Goal: Task Accomplishment & Management: Manage account settings

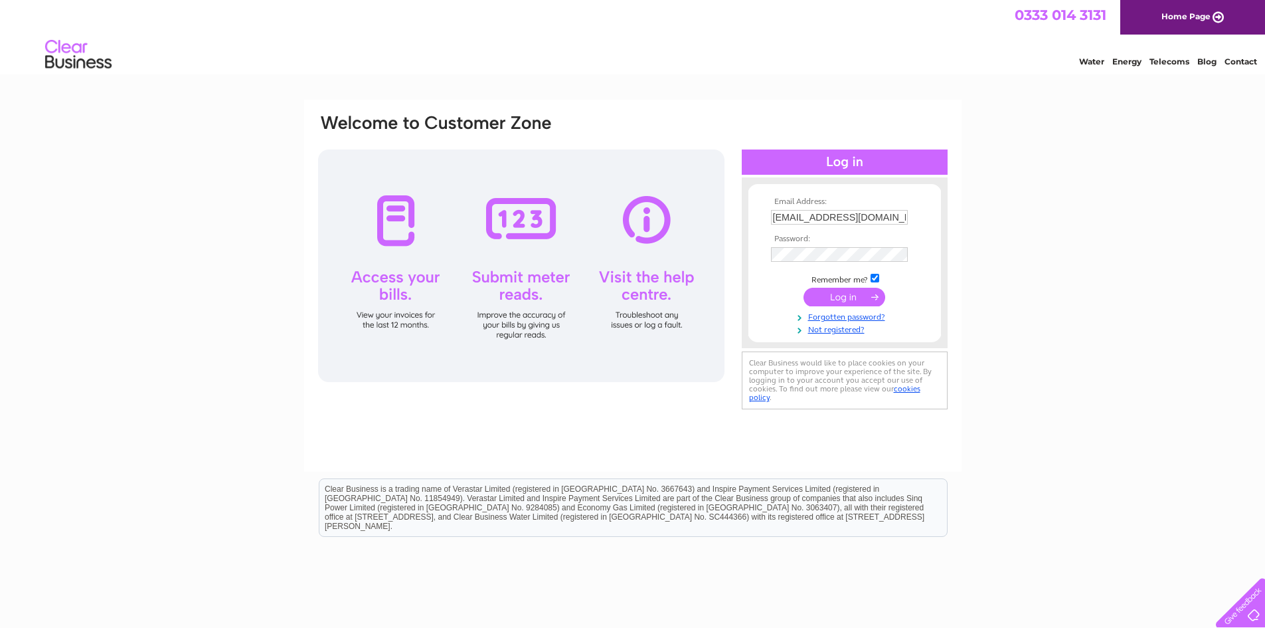
click at [1111, 317] on div "Email Address: mm@mademoisellemacaron.co.uk Password:" at bounding box center [632, 399] width 1265 height 599
click at [833, 294] on input "submit" at bounding box center [845, 297] width 82 height 19
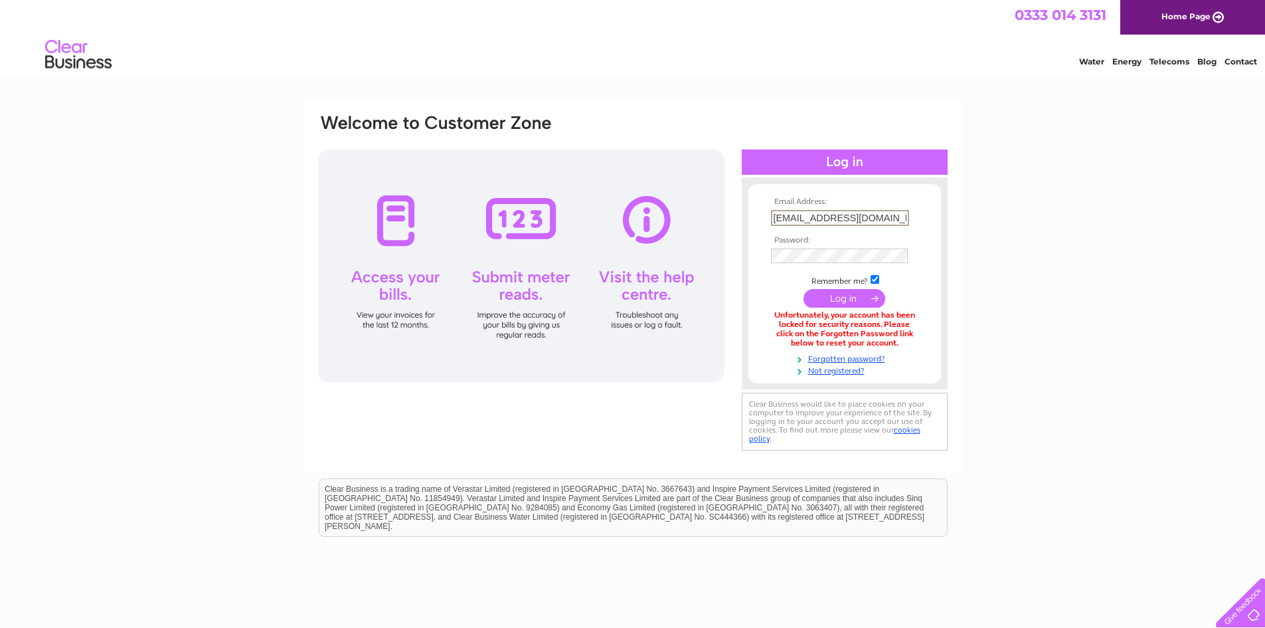
click at [851, 300] on input "submit" at bounding box center [845, 298] width 82 height 19
click at [1044, 304] on div "Email Address: mm@mademoisellemacaron.co.uk Password:" at bounding box center [632, 399] width 1265 height 599
click at [798, 222] on input "mm@mademoisellemacaron.co.uk" at bounding box center [839, 217] width 137 height 15
type input "Bonjour@mademoisellemacaron.co.uk"
click at [1054, 270] on div "Email Address: Bonjour@mademoisellemacaron.co.uk Password:" at bounding box center [632, 399] width 1265 height 599
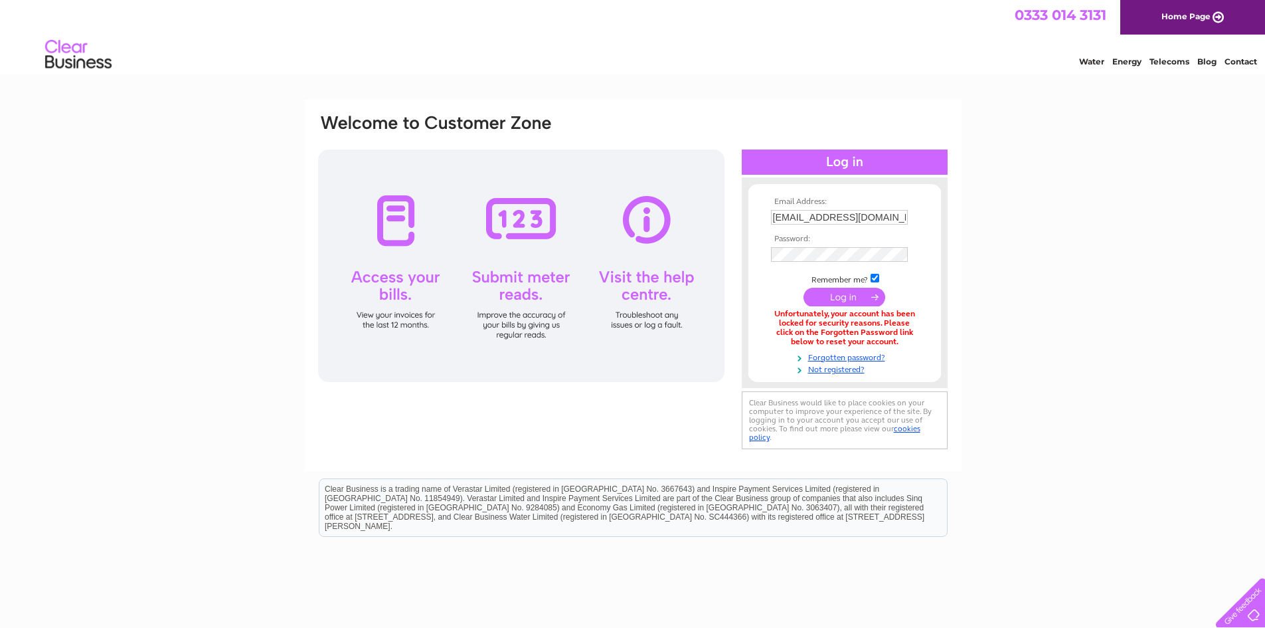
click at [863, 292] on input "submit" at bounding box center [845, 297] width 82 height 19
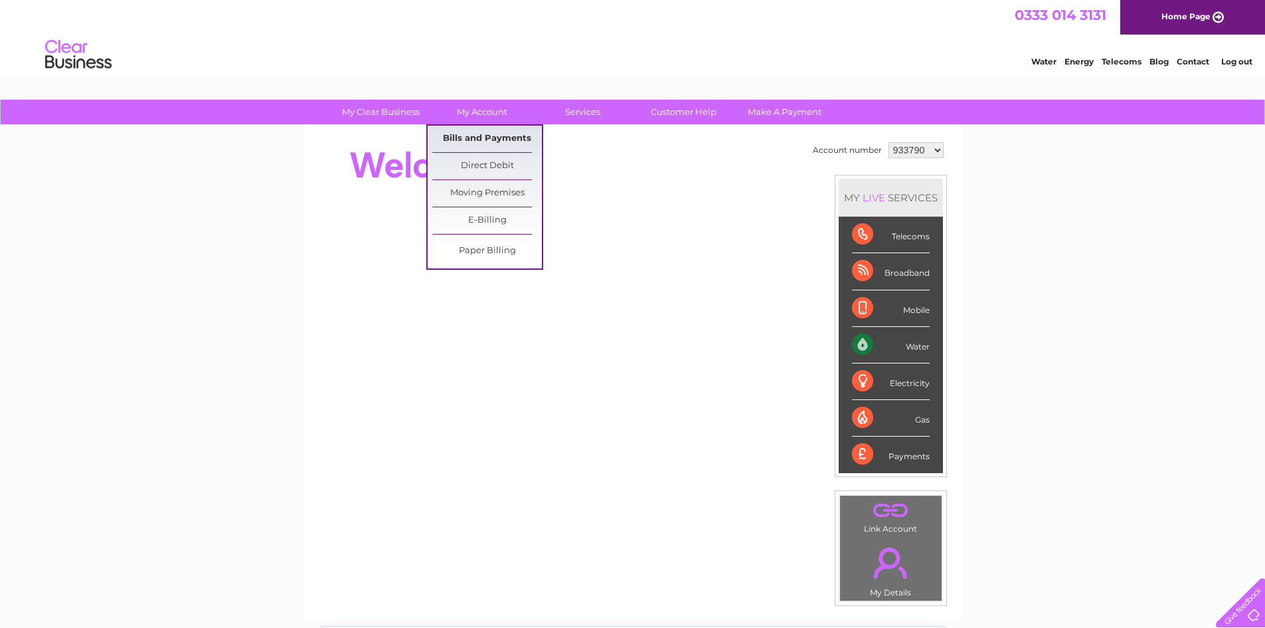
click at [478, 126] on link "Bills and Payments" at bounding box center [487, 139] width 110 height 27
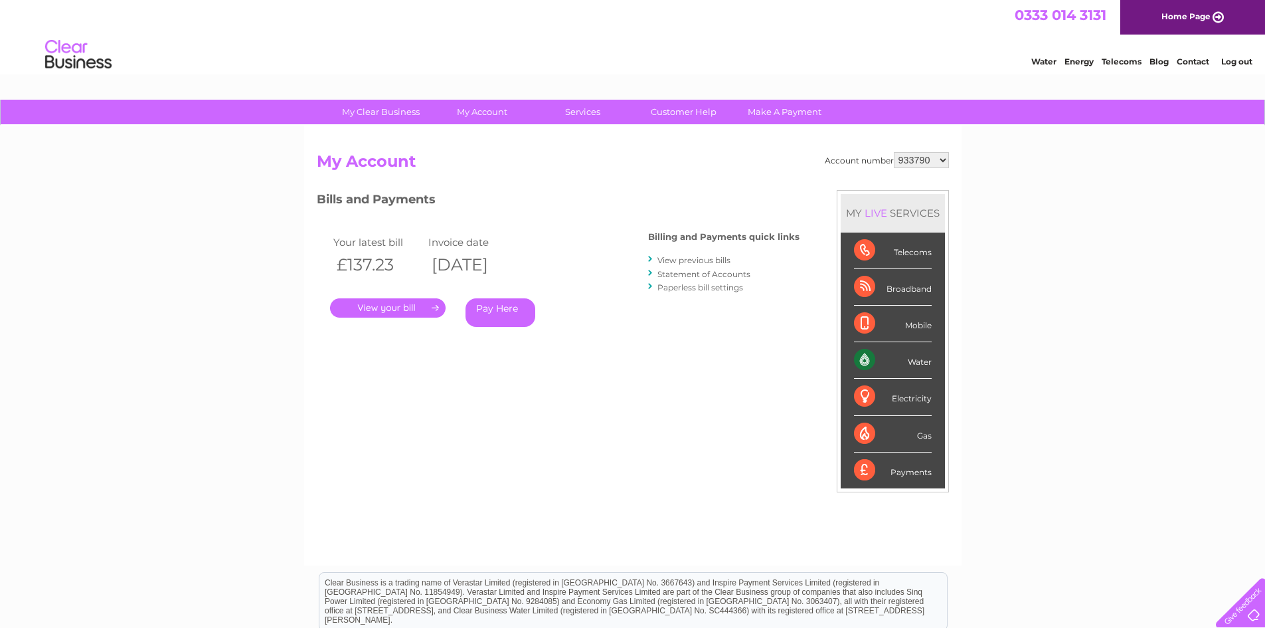
click at [416, 416] on div "Account number 933790 1148597 My Account MY LIVE SERVICES Telecoms Broadband Mo…" at bounding box center [633, 352] width 632 height 400
click at [424, 260] on th "£137.23" at bounding box center [378, 264] width 96 height 27
click at [937, 159] on select "933790 1148597" at bounding box center [921, 160] width 55 height 16
select select "1148597"
click at [895, 152] on select "933790 1148597" at bounding box center [921, 160] width 55 height 16
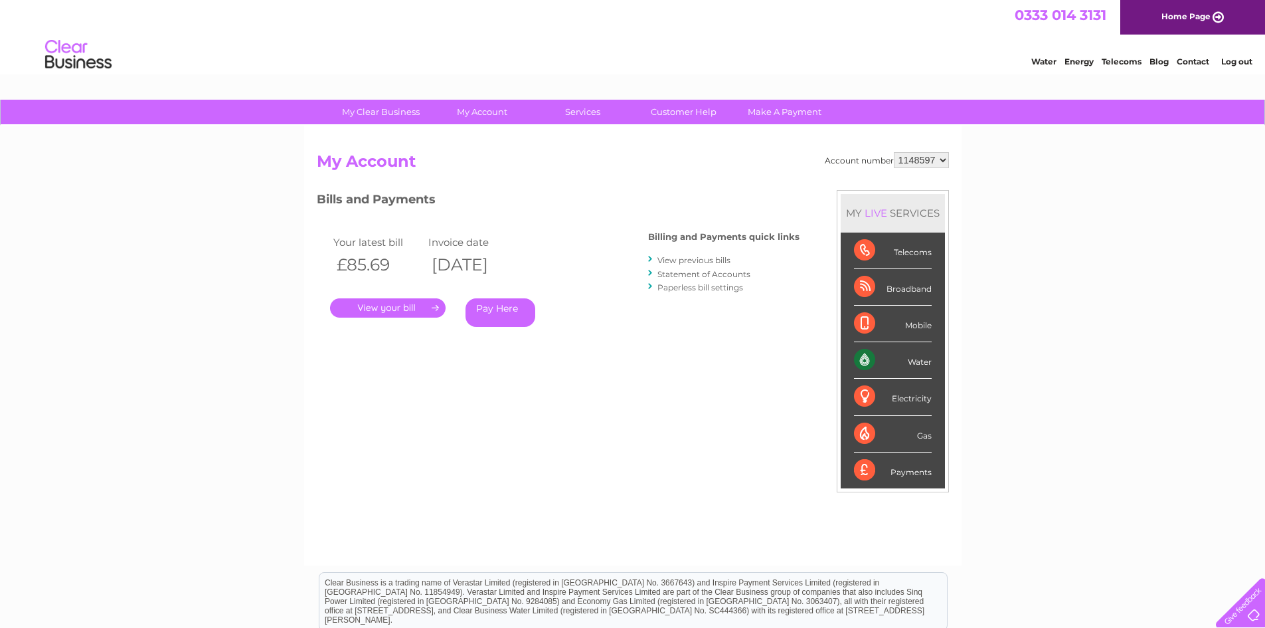
click at [168, 331] on div "My Clear Business Login Details My Details My Preferences Link Account My Accou…" at bounding box center [632, 446] width 1265 height 693
click at [373, 266] on th "£85.69" at bounding box center [378, 264] width 96 height 27
click at [382, 309] on link "." at bounding box center [388, 307] width 116 height 19
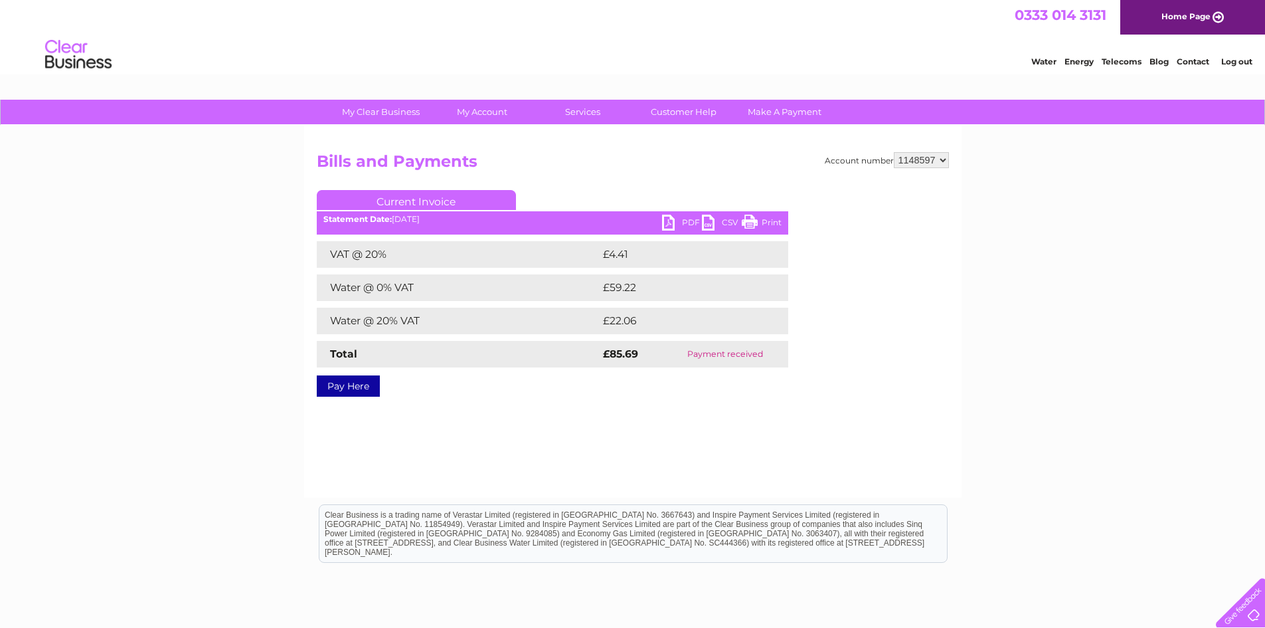
click at [679, 224] on link "PDF" at bounding box center [682, 224] width 40 height 19
click at [1103, 209] on div "My Clear Business Login Details My Details My Preferences Link Account My Accou…" at bounding box center [632, 412] width 1265 height 625
